Goal: Task Accomplishment & Management: Manage account settings

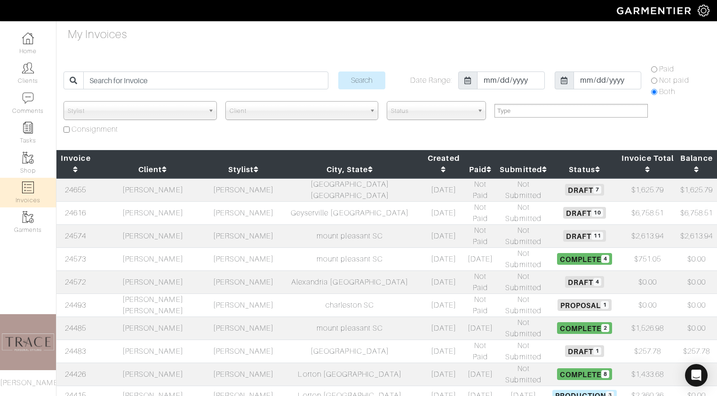
select select
click at [166, 81] on input "search" at bounding box center [205, 80] width 245 height 18
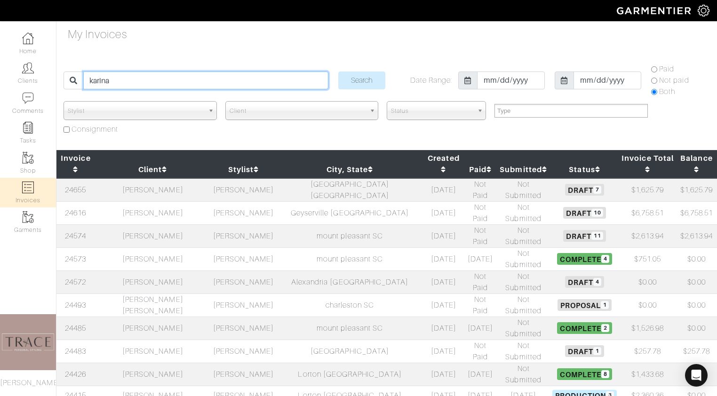
type input "karina"
click at [338, 71] on input "Search" at bounding box center [361, 80] width 47 height 18
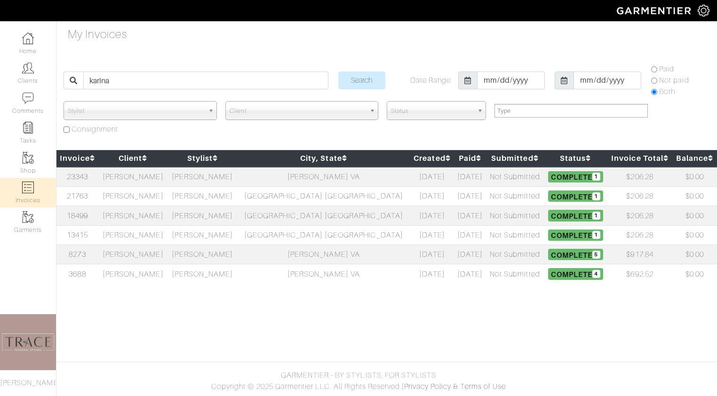
select select
click at [153, 179] on td "[PERSON_NAME]" at bounding box center [133, 177] width 70 height 20
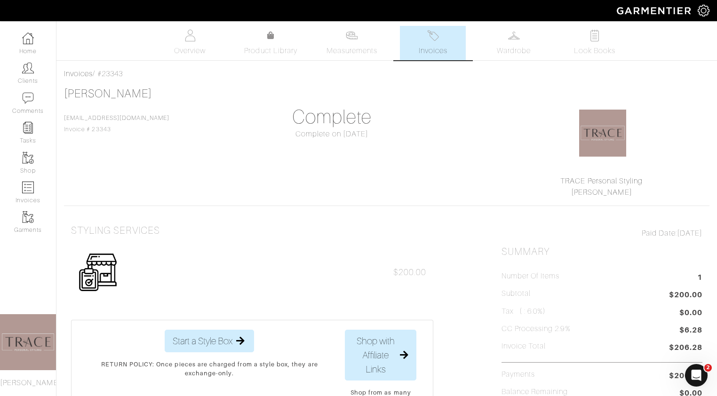
click at [438, 41] on link "Invoices" at bounding box center [433, 43] width 66 height 34
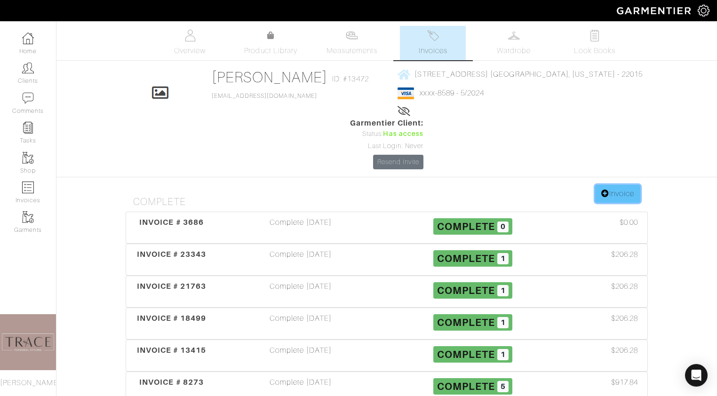
click at [624, 185] on link "Invoice" at bounding box center [617, 194] width 45 height 18
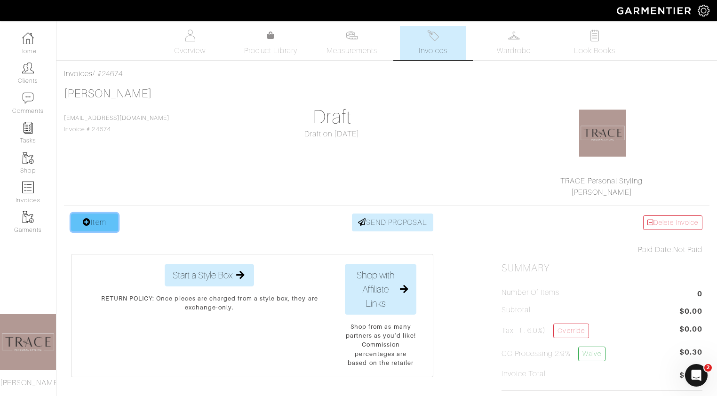
click at [107, 222] on link "Item" at bounding box center [94, 222] width 47 height 18
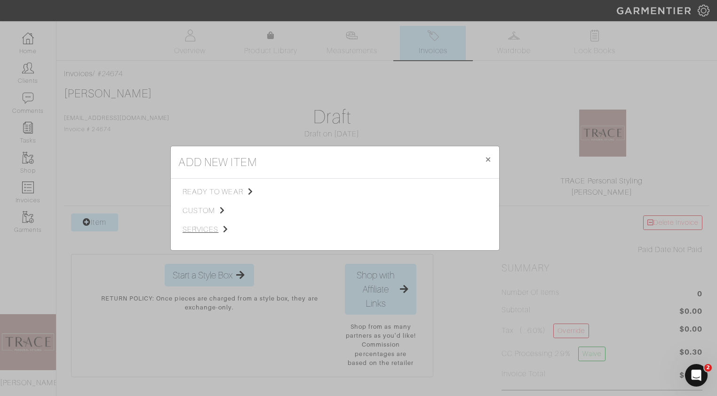
click at [197, 231] on span "services" at bounding box center [229, 229] width 95 height 11
click at [308, 190] on span "Styling Service" at bounding box center [314, 191] width 47 height 8
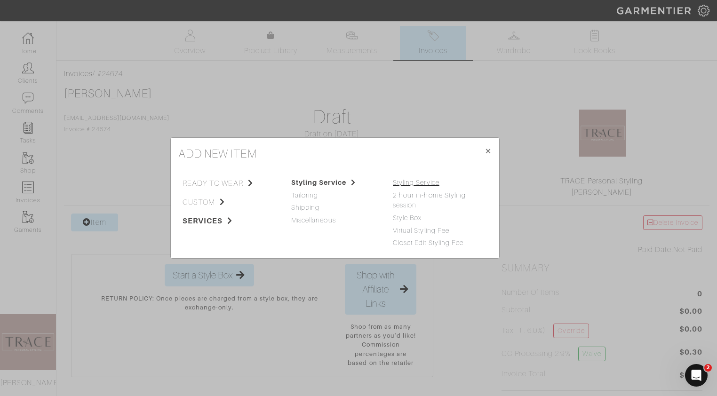
click at [396, 182] on link "Styling Service" at bounding box center [416, 183] width 47 height 8
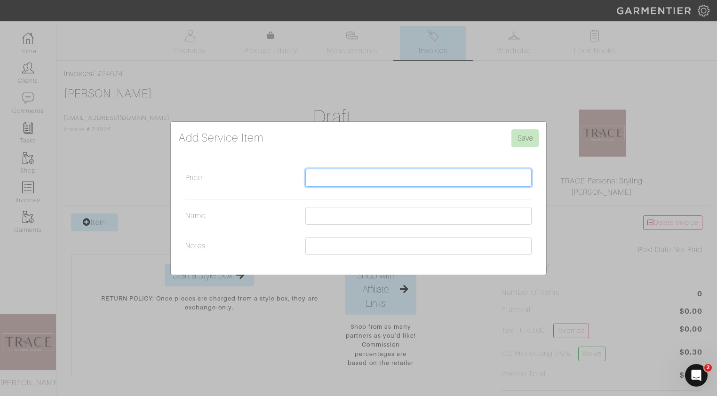
click at [390, 183] on input "Price" at bounding box center [418, 178] width 226 height 18
type input "200"
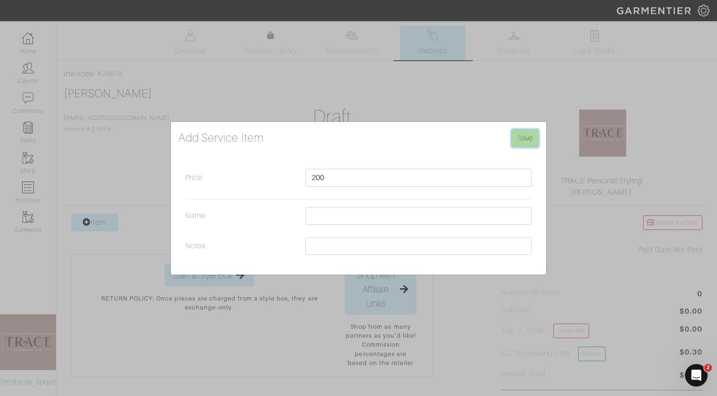
click at [528, 140] on input "Save" at bounding box center [524, 138] width 27 height 18
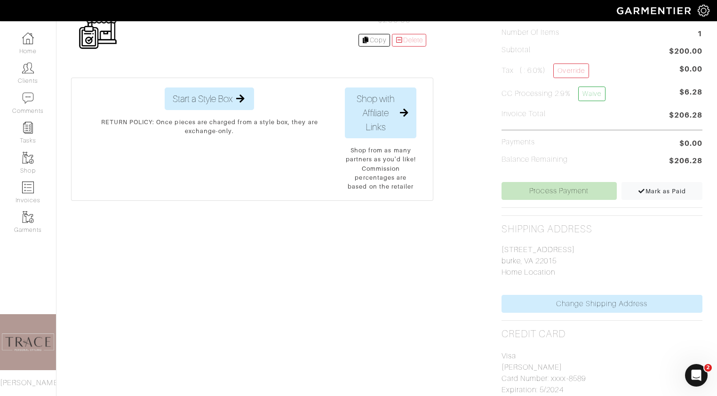
scroll to position [366, 0]
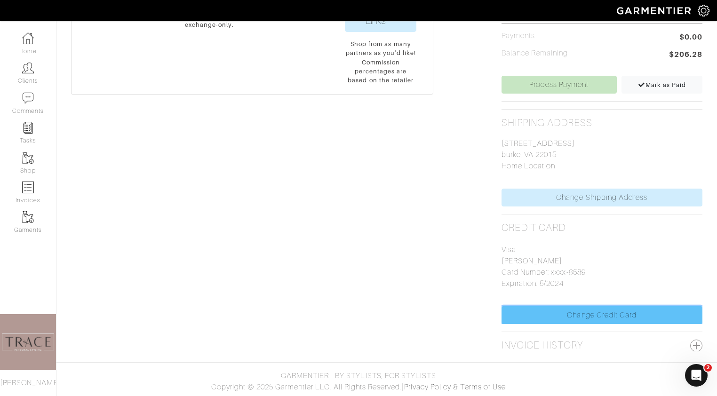
click at [597, 310] on link "Change Credit Card" at bounding box center [601, 315] width 201 height 18
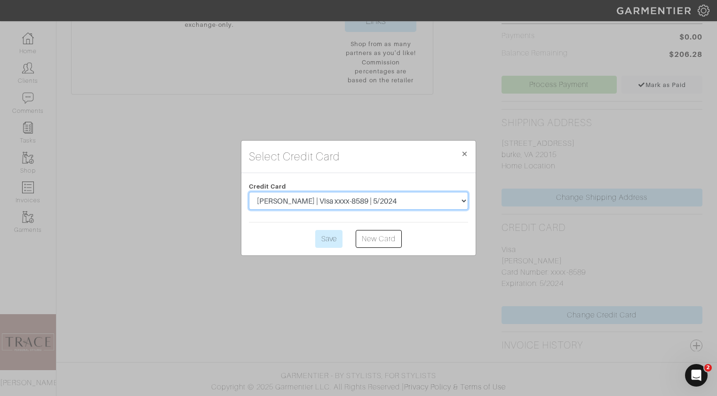
click at [452, 203] on select "[PERSON_NAME] | Visa xxxx-8589 | 5/2024 [PERSON_NAME] | Visa xxxx-5183 | 10/202…" at bounding box center [358, 201] width 219 height 18
select select "4185"
click at [249, 192] on select "Karina Neff | Visa xxxx-8589 | 5/2024 karina neff | Visa xxxx-5183 | 10/2023 ka…" at bounding box center [358, 201] width 219 height 18
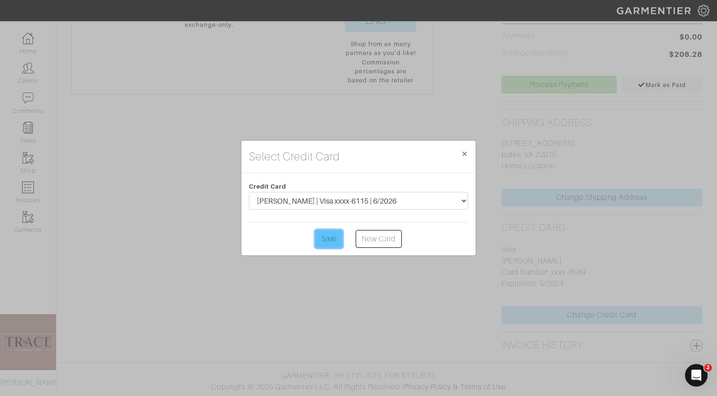
click at [337, 238] on input "Save" at bounding box center [328, 239] width 27 height 18
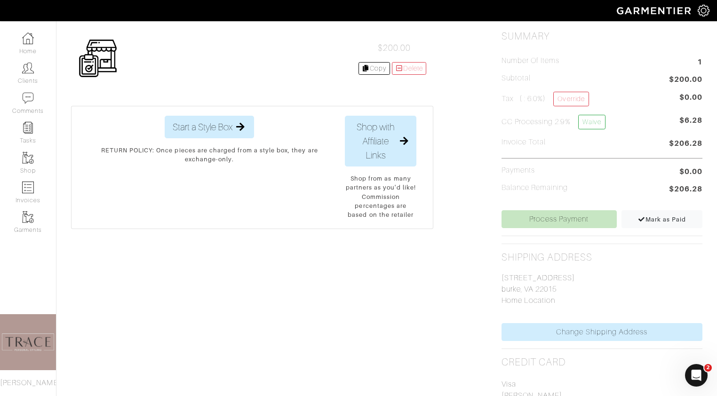
scroll to position [334, 0]
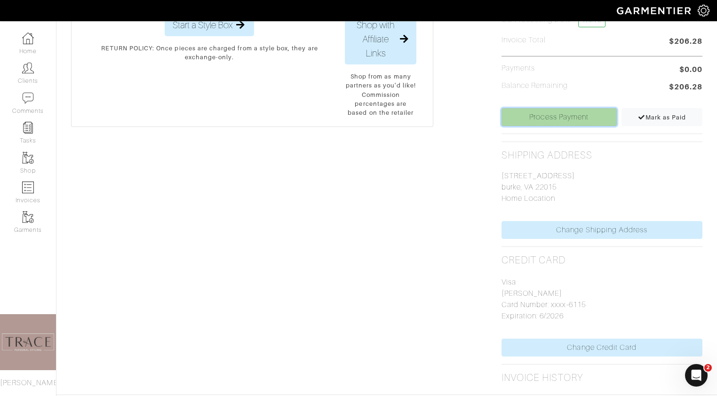
click at [570, 114] on link "Process Payment" at bounding box center [558, 117] width 115 height 18
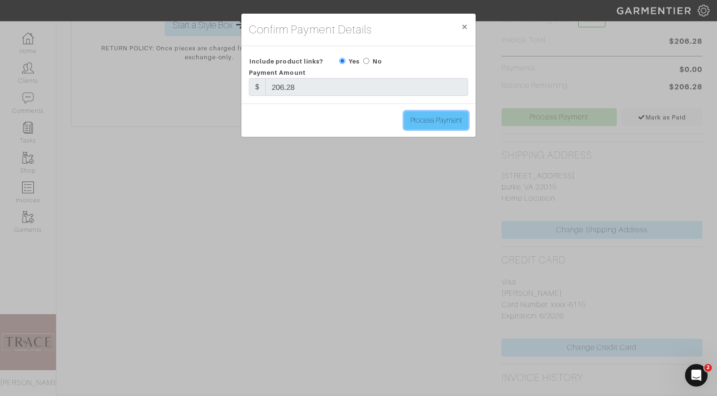
click at [434, 119] on input "Process Payment" at bounding box center [436, 120] width 64 height 18
type input "Process Payment"
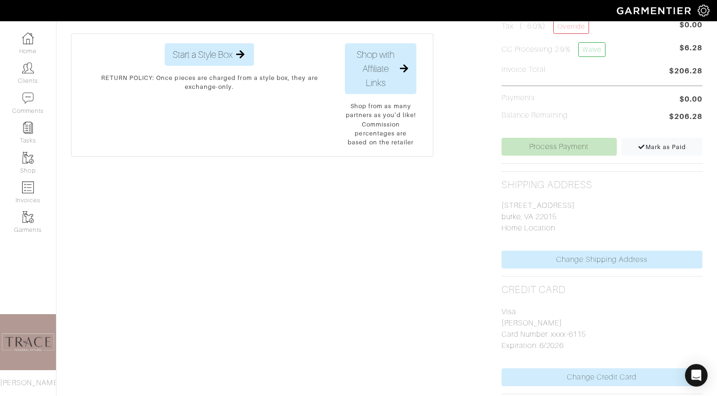
scroll to position [305, 0]
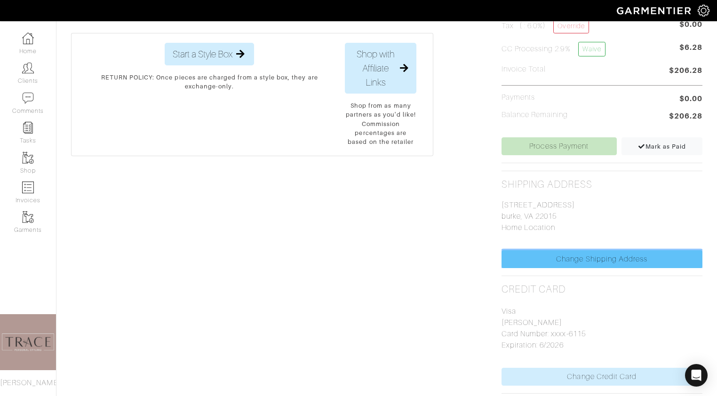
click at [598, 263] on link "Change Shipping Address" at bounding box center [601, 259] width 201 height 18
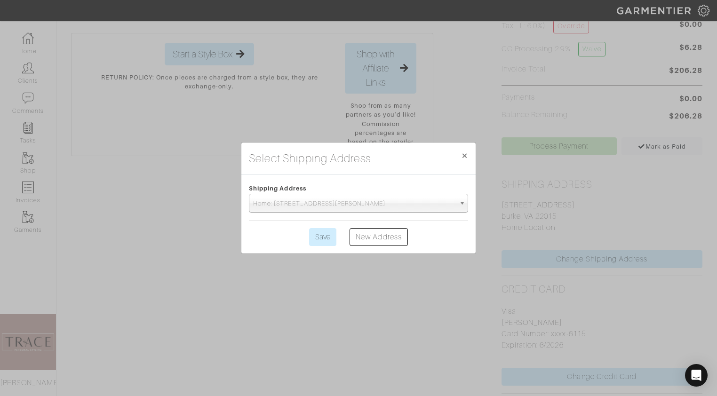
click at [445, 207] on span "Home: [STREET_ADDRESS][PERSON_NAME]" at bounding box center [354, 203] width 202 height 19
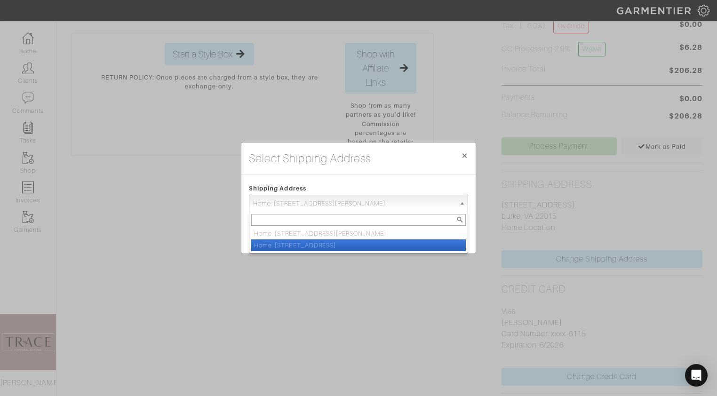
click at [436, 242] on li "Home: [STREET_ADDRESS]" at bounding box center [358, 245] width 214 height 12
select select "804340"
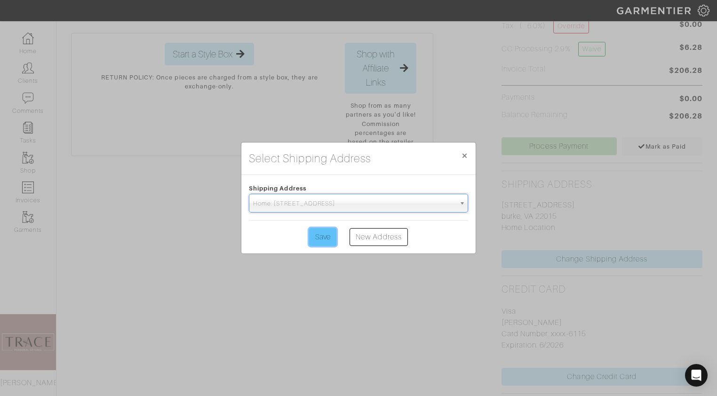
click at [329, 239] on input "Save" at bounding box center [322, 237] width 27 height 18
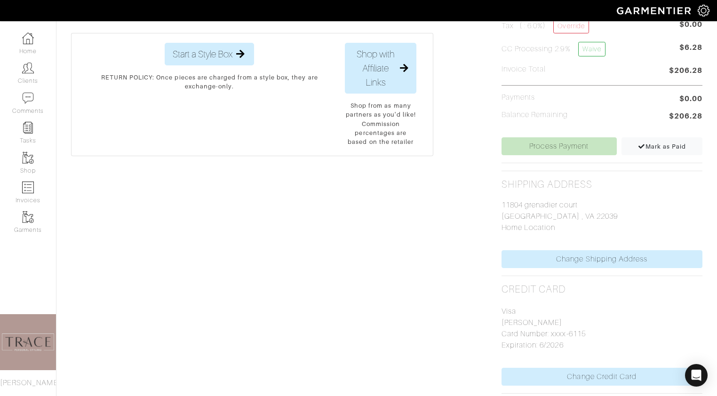
scroll to position [366, 0]
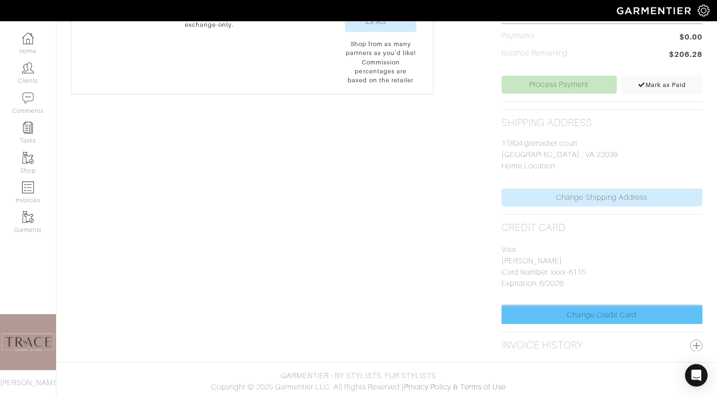
click at [603, 314] on link "Change Credit Card" at bounding box center [601, 315] width 201 height 18
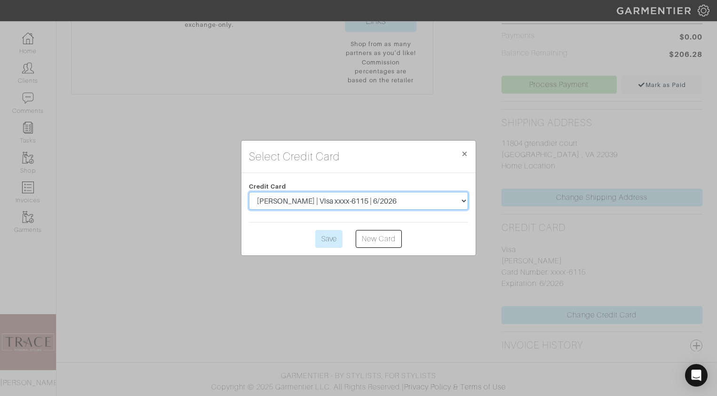
click at [395, 199] on select "Karina Neff | Visa xxxx-8589 | 5/2024 karina neff | Visa xxxx-5183 | 10/2023 ka…" at bounding box center [358, 201] width 219 height 18
select select "4909"
click at [249, 192] on select "Karina Neff | Visa xxxx-8589 | 5/2024 karina neff | Visa xxxx-5183 | 10/2023 ka…" at bounding box center [358, 201] width 219 height 18
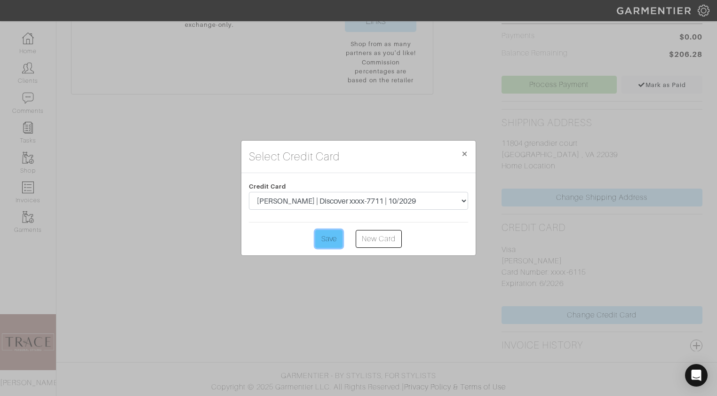
click at [331, 240] on input "Save" at bounding box center [328, 239] width 27 height 18
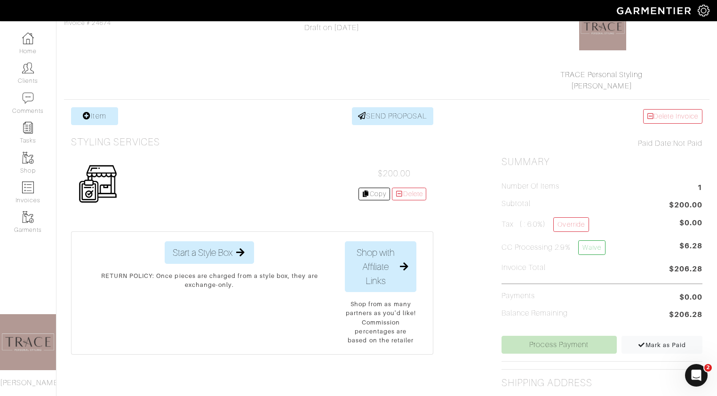
scroll to position [366, 0]
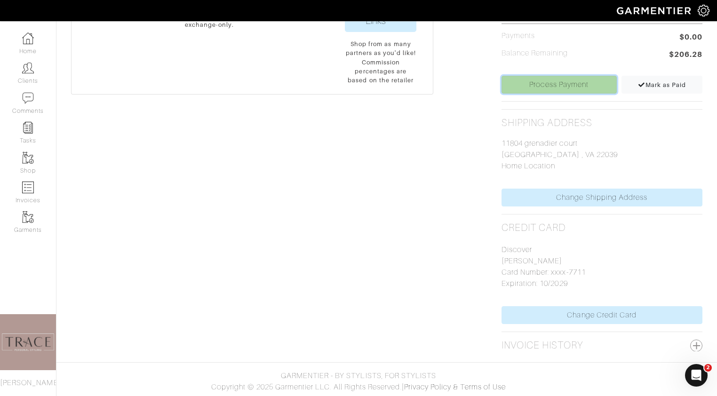
click at [558, 83] on link "Process Payment" at bounding box center [558, 85] width 115 height 18
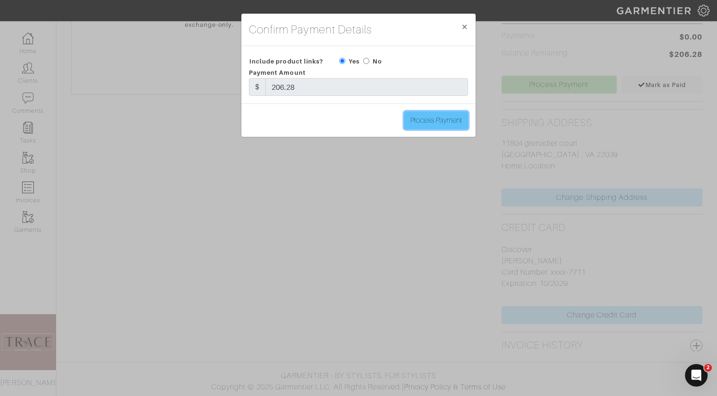
click at [442, 120] on input "Process Payment" at bounding box center [436, 120] width 64 height 18
type input "Process Payment"
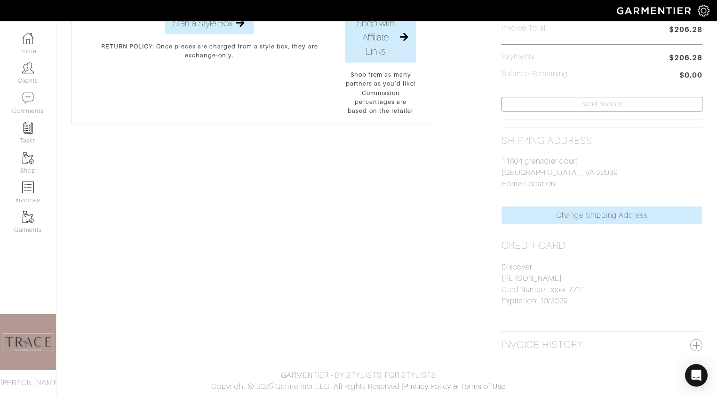
scroll to position [0, 0]
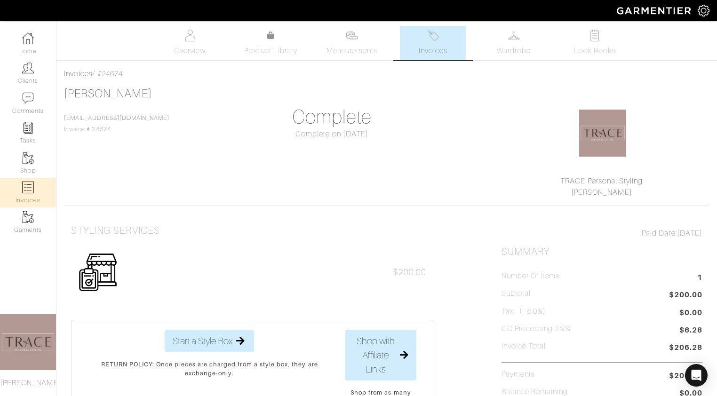
click at [25, 199] on link "Invoices" at bounding box center [28, 193] width 56 height 30
select select
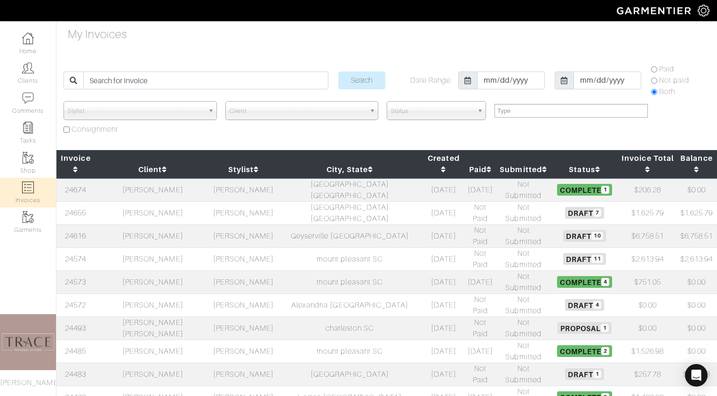
click at [234, 224] on td "[PERSON_NAME]" at bounding box center [243, 235] width 65 height 23
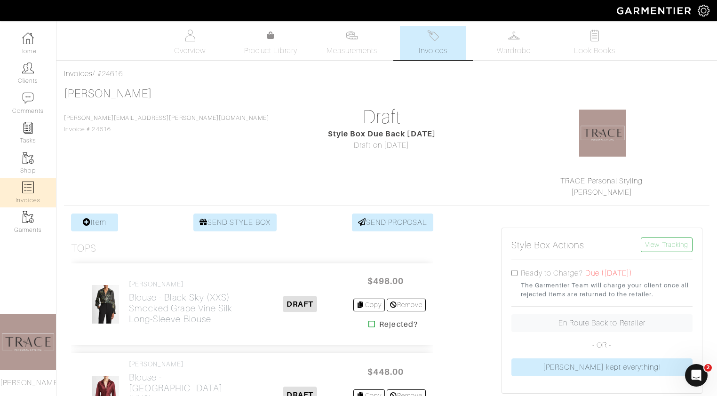
click at [24, 196] on link "Invoices" at bounding box center [28, 193] width 56 height 30
select select
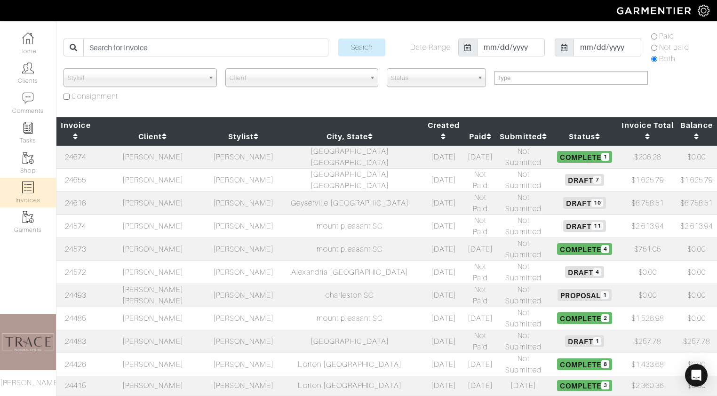
scroll to position [33, 0]
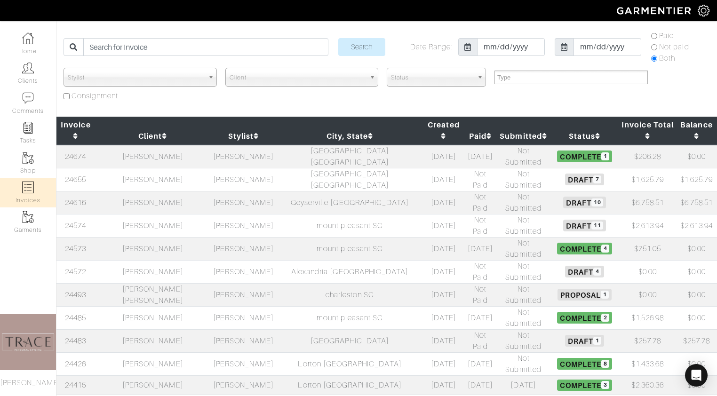
click at [162, 260] on td "[PERSON_NAME]" at bounding box center [153, 271] width 116 height 23
